Goal: Navigation & Orientation: Find specific page/section

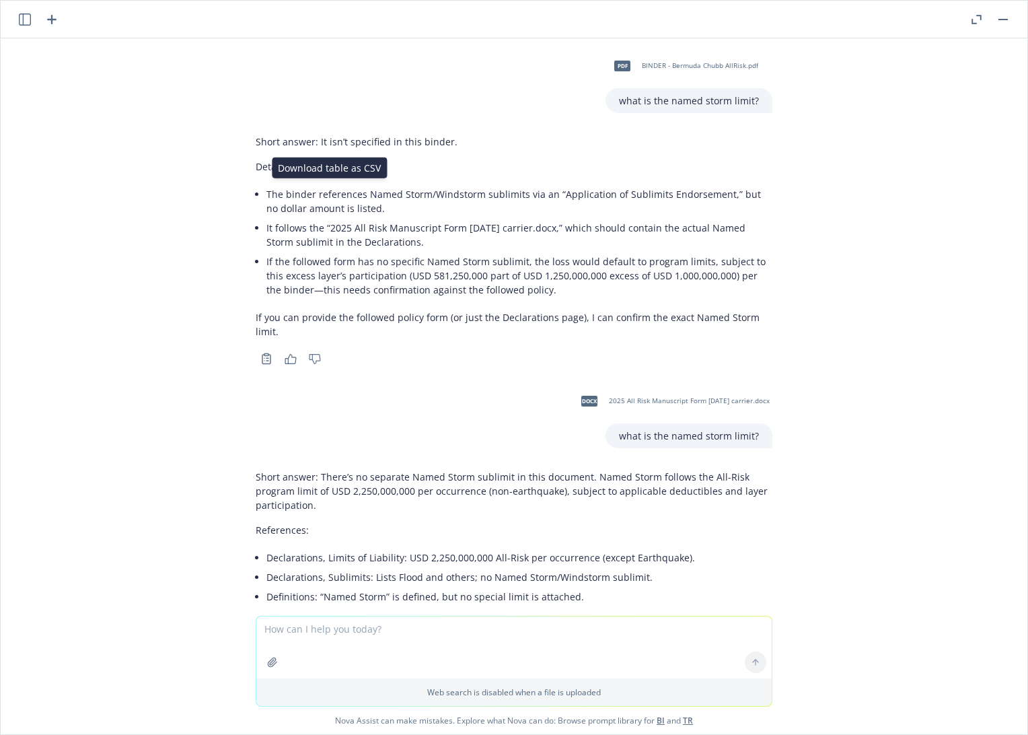
scroll to position [13741, 0]
